Goal: Task Accomplishment & Management: Complete application form

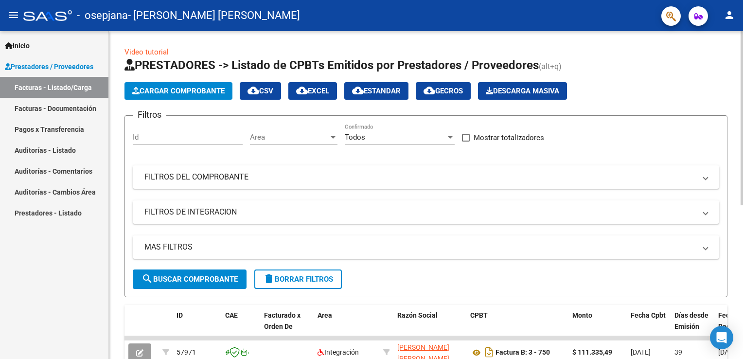
click at [170, 81] on app-list-header "PRESTADORES -> Listado de CPBTs Emitidos por Prestadores / Proveedores (alt+q) …" at bounding box center [425, 177] width 603 height 240
click at [172, 87] on span "Cargar Comprobante" at bounding box center [178, 91] width 92 height 9
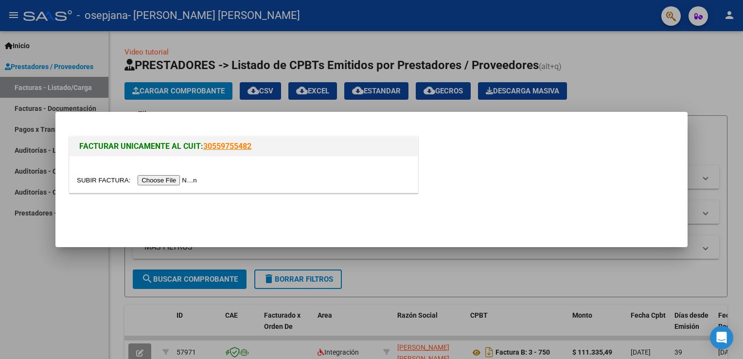
click at [171, 176] on input "file" at bounding box center [138, 180] width 123 height 10
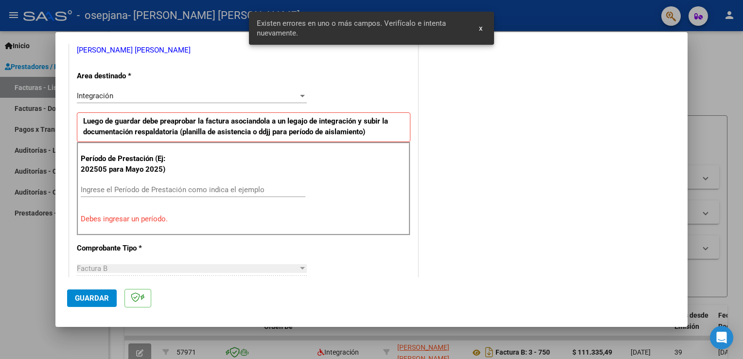
scroll to position [221, 0]
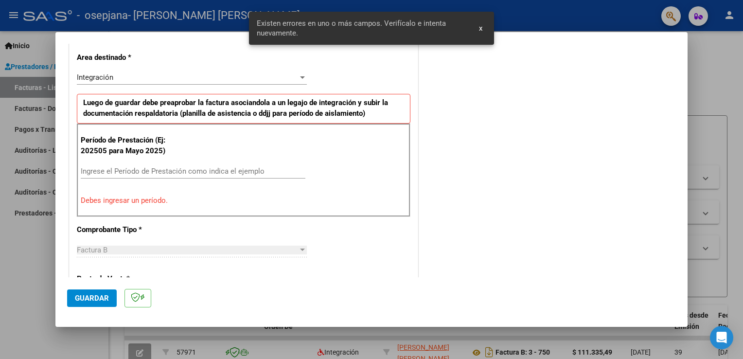
click at [153, 167] on input "Ingrese el Período de Prestación como indica el ejemplo" at bounding box center [193, 171] width 225 height 9
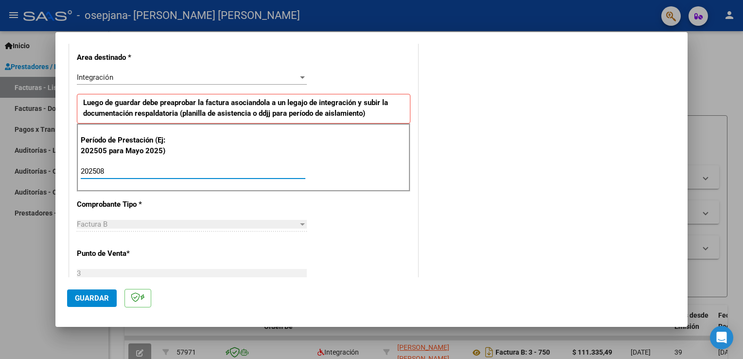
type input "202508"
click at [93, 292] on button "Guardar" at bounding box center [92, 297] width 50 height 17
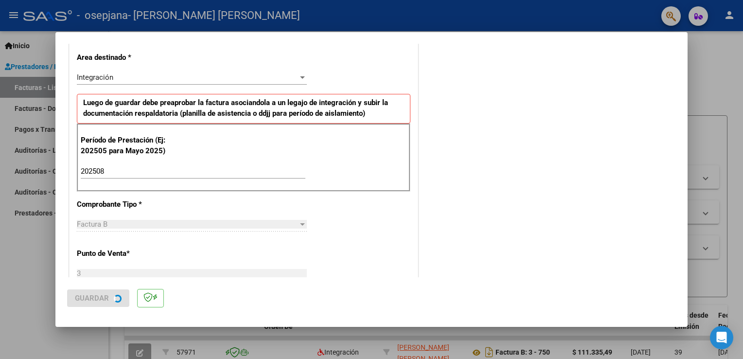
scroll to position [0, 0]
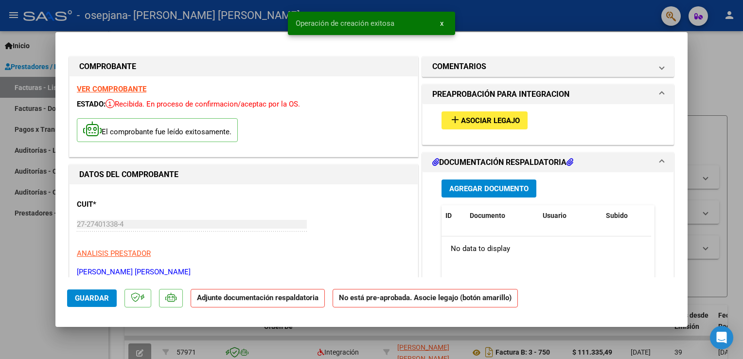
click at [493, 119] on span "Asociar Legajo" at bounding box center [490, 120] width 59 height 9
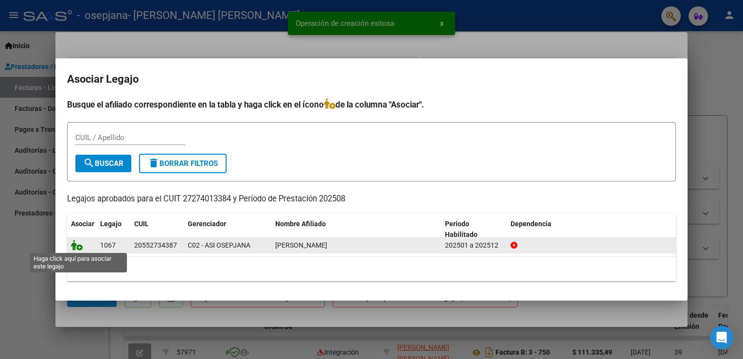
click at [76, 249] on icon at bounding box center [77, 245] width 12 height 11
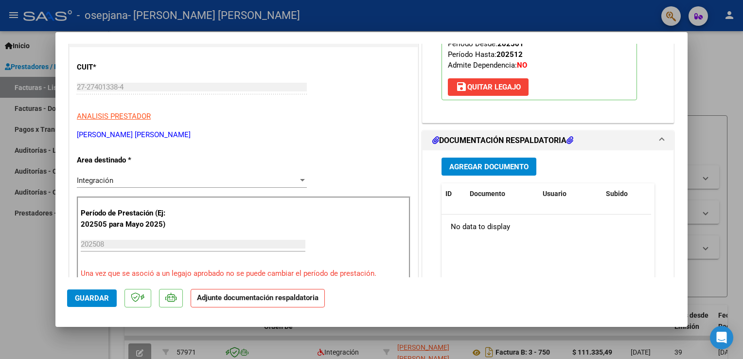
scroll to position [171, 0]
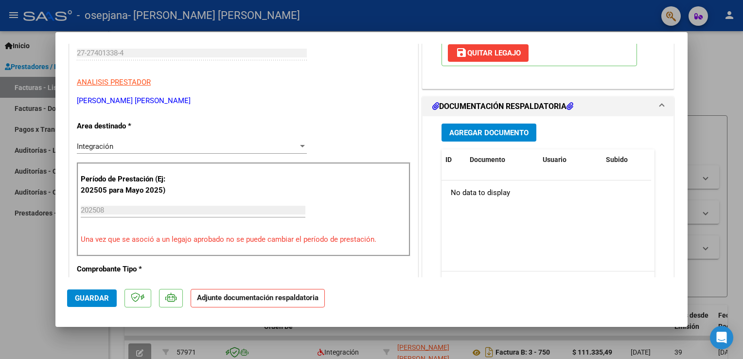
click at [527, 138] on button "Agregar Documento" at bounding box center [488, 132] width 95 height 18
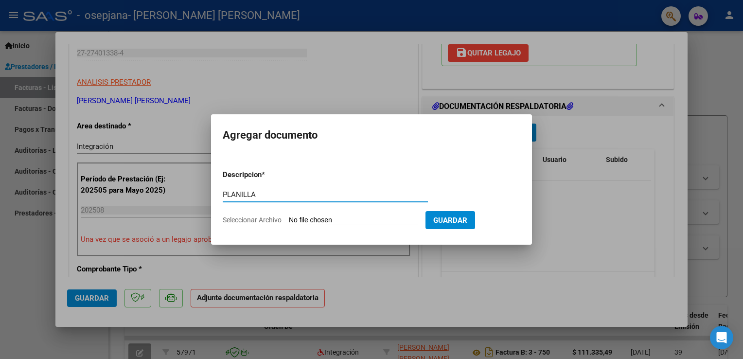
type input "PLANILLA"
click at [304, 224] on input "Seleccionar Archivo" at bounding box center [353, 220] width 129 height 9
type input "C:\fakepath\[PERSON_NAME] agosto psp.pdf"
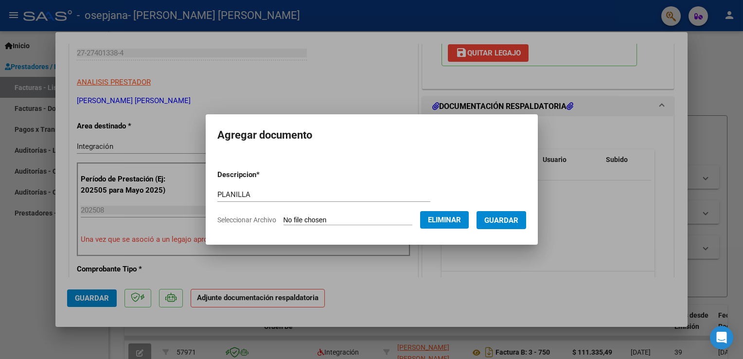
click at [511, 224] on span "Guardar" at bounding box center [501, 220] width 34 height 9
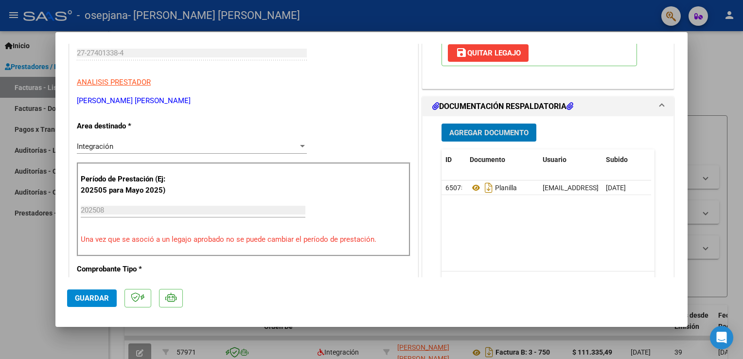
click at [461, 133] on span "Agregar Documento" at bounding box center [488, 132] width 79 height 9
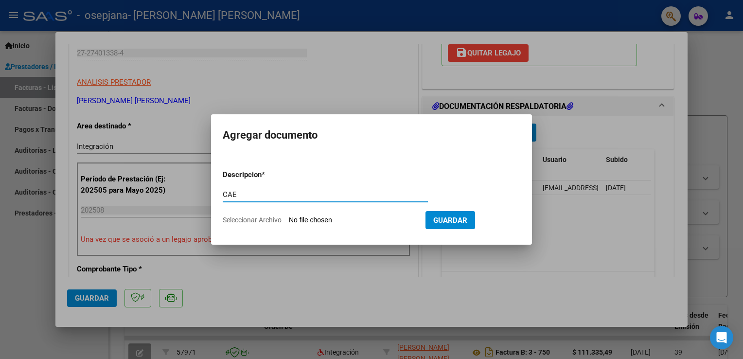
type input "CAE"
click at [314, 213] on form "Descripcion * CAE Escriba aquí una descripcion Seleccionar Archivo Guardar" at bounding box center [371, 197] width 297 height 71
click at [314, 220] on input "Seleccionar Archivo" at bounding box center [353, 220] width 129 height 9
type input "C:\fakepath\Constatación de Comprobantes AFIP (31).pdf"
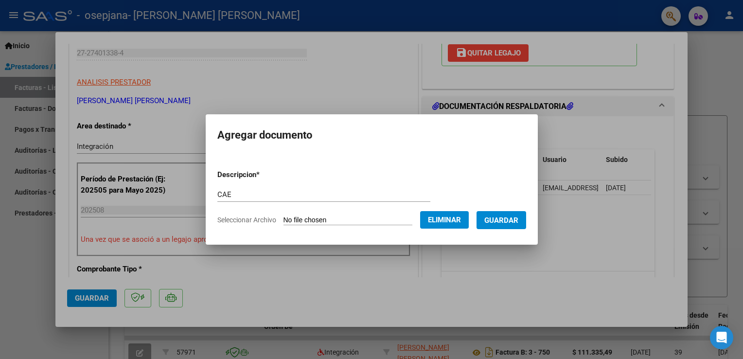
click at [495, 229] on form "Descripcion * CAE Escriba aquí una descripcion Seleccionar Archivo Eliminar Gua…" at bounding box center [371, 197] width 309 height 71
click at [496, 222] on span "Guardar" at bounding box center [501, 220] width 34 height 9
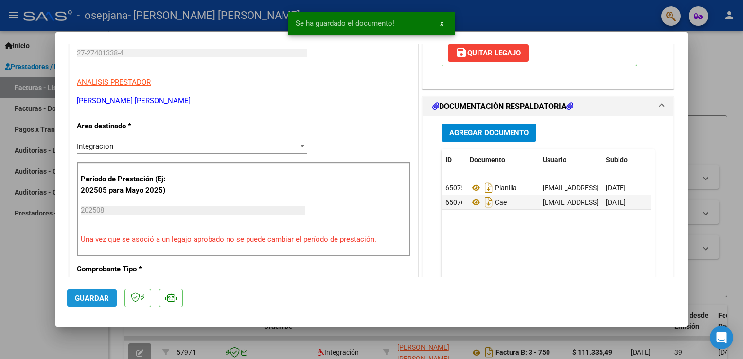
click at [91, 297] on span "Guardar" at bounding box center [92, 298] width 34 height 9
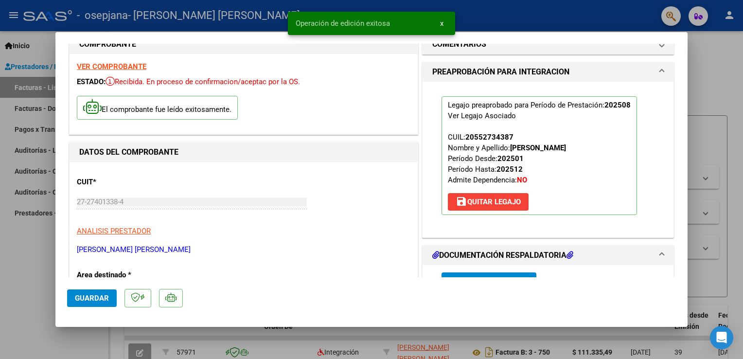
scroll to position [0, 0]
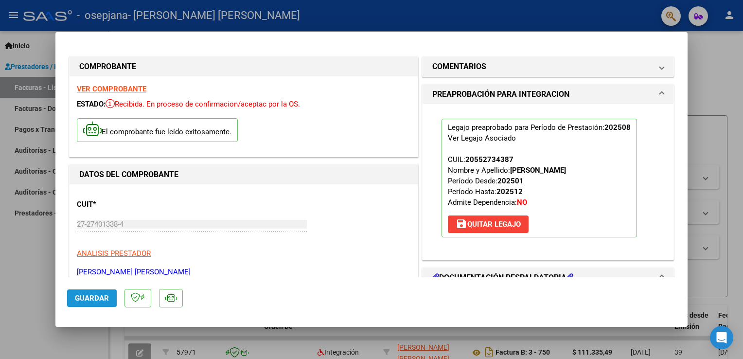
click at [97, 301] on span "Guardar" at bounding box center [92, 298] width 34 height 9
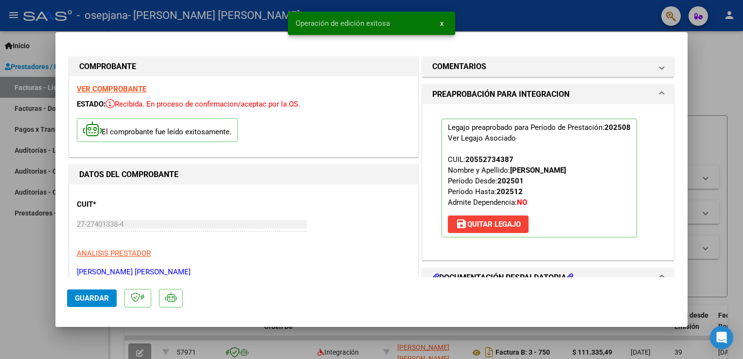
click at [443, 25] on button "x" at bounding box center [441, 23] width 19 height 17
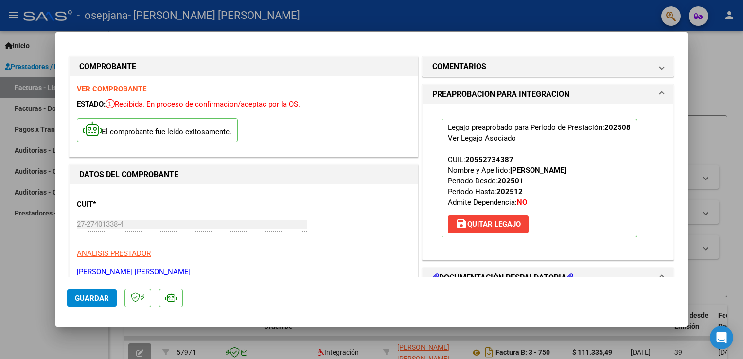
click at [732, 123] on div at bounding box center [371, 179] width 743 height 359
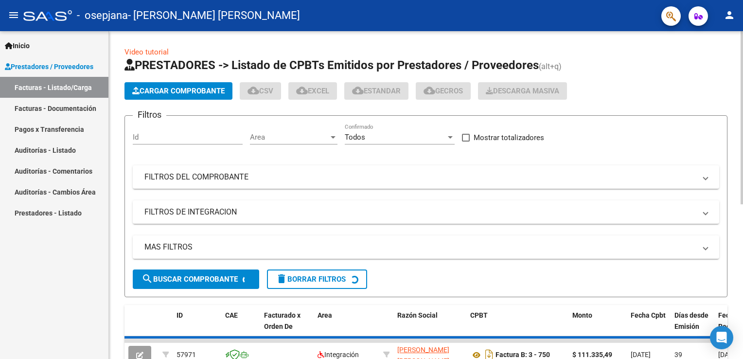
click at [724, 108] on app-list-header "PRESTADORES -> Listado de CPBTs Emitidos por Prestadores / Proveedores (alt+q) …" at bounding box center [425, 177] width 603 height 240
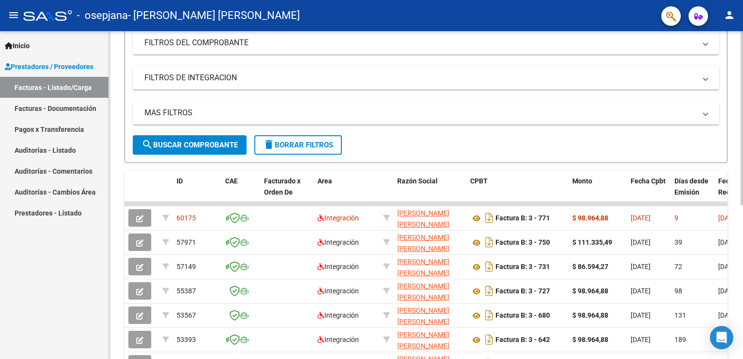
scroll to position [144, 0]
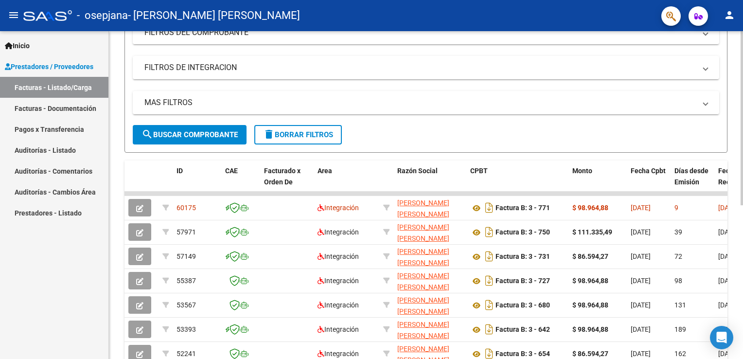
click at [742, 201] on html "menu - osepjana - [PERSON_NAME] [PERSON_NAME] person Inicio Instructivos Contac…" at bounding box center [371, 179] width 743 height 359
drag, startPoint x: 742, startPoint y: 28, endPoint x: 739, endPoint y: 92, distance: 64.2
click at [739, 92] on div "menu - osepjana - [PERSON_NAME] [PERSON_NAME] person Inicio Instructivos Contac…" at bounding box center [371, 179] width 743 height 359
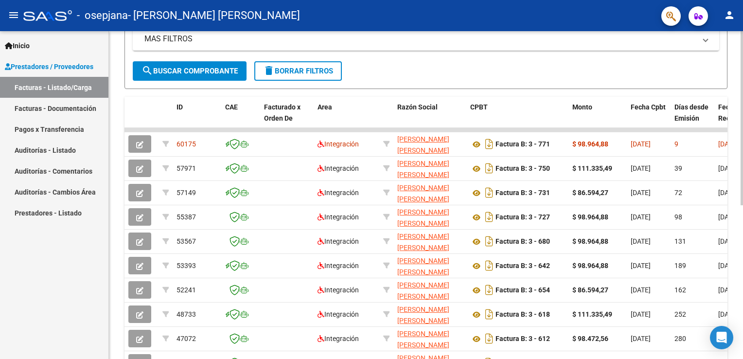
scroll to position [289, 0]
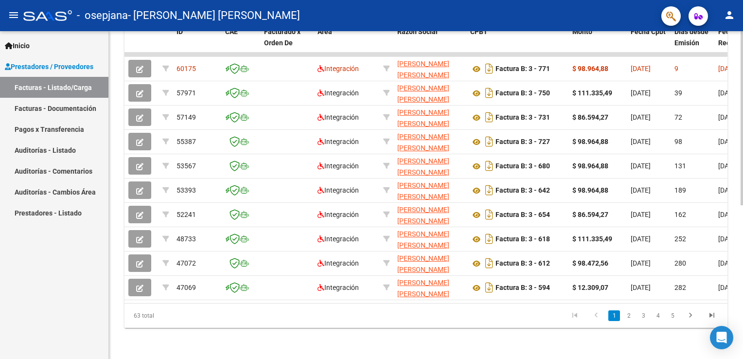
click at [742, 244] on html "menu - osepjana - [PERSON_NAME] [PERSON_NAME] person Inicio Instructivos Contac…" at bounding box center [371, 179] width 743 height 359
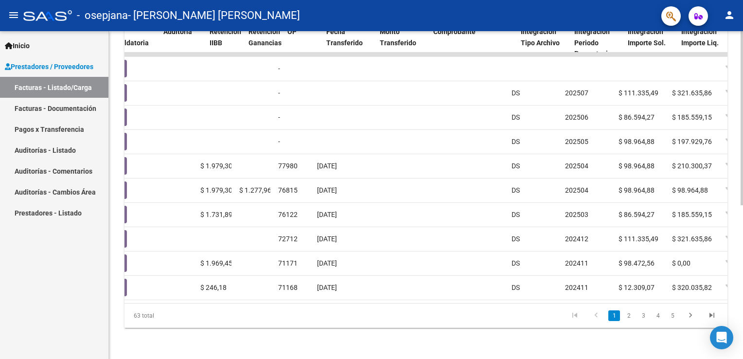
scroll to position [0, 597]
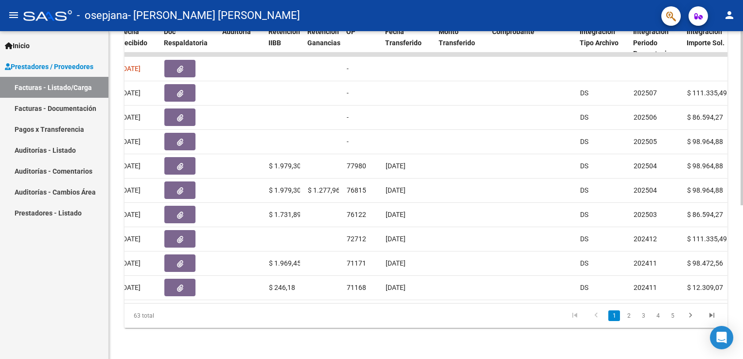
click at [742, 295] on html "menu - osepjana - [PERSON_NAME] [PERSON_NAME] person Inicio Instructivos Contac…" at bounding box center [371, 179] width 743 height 359
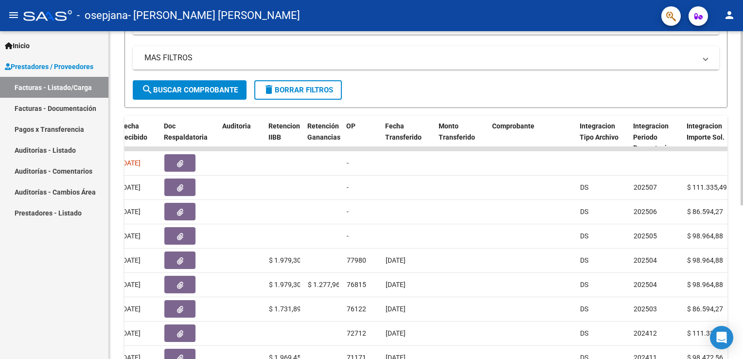
scroll to position [190, 0]
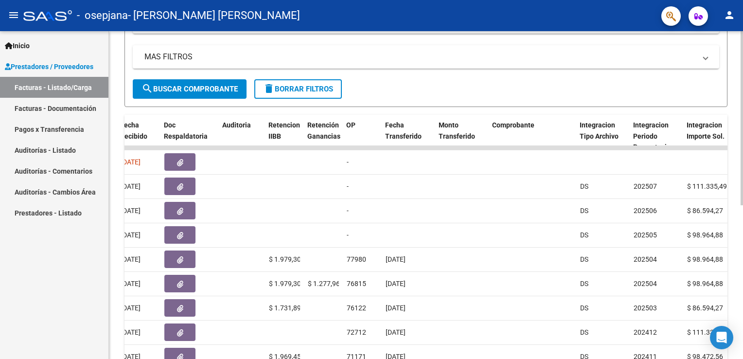
click at [742, 240] on html "menu - osepjana - [PERSON_NAME] [PERSON_NAME] person Inicio Instructivos Contac…" at bounding box center [371, 179] width 743 height 359
